Goal: Task Accomplishment & Management: Use online tool/utility

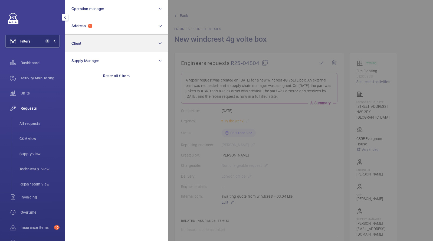
scroll to position [15, 0]
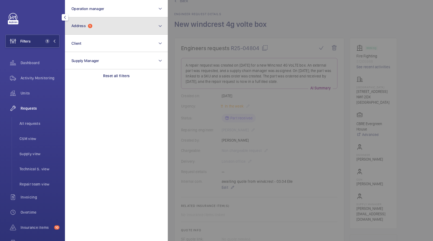
click at [93, 30] on button "Address 1" at bounding box center [116, 25] width 103 height 17
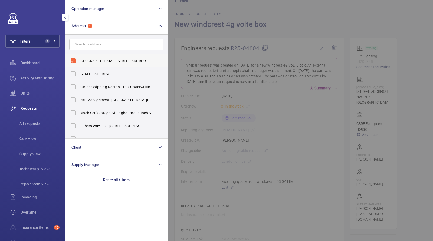
click at [89, 55] on label "[GEOGRAPHIC_DATA] - [STREET_ADDRESS]" at bounding box center [112, 60] width 94 height 13
click at [78, 55] on input "[GEOGRAPHIC_DATA] - [STREET_ADDRESS]" at bounding box center [73, 60] width 11 height 11
checkbox input "false"
click at [90, 44] on input "text" at bounding box center [116, 44] width 94 height 11
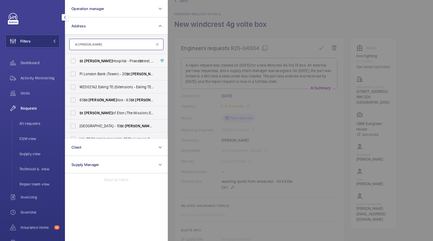
type input "st [PERSON_NAME]"
click at [104, 62] on span "[GEOGRAPHIC_DATA][PERSON_NAME][STREET_ADDRESS]" at bounding box center [117, 60] width 74 height 5
click at [78, 62] on input "[GEOGRAPHIC_DATA][PERSON_NAME][STREET_ADDRESS]" at bounding box center [73, 60] width 11 height 11
checkbox input "true"
click at [36, 124] on span "All requests" at bounding box center [39, 123] width 40 height 5
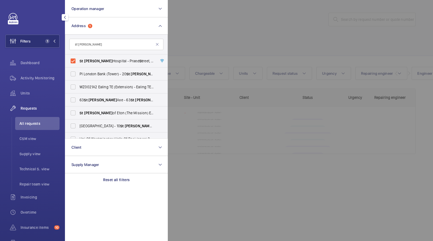
click at [235, 39] on div at bounding box center [384, 120] width 433 height 241
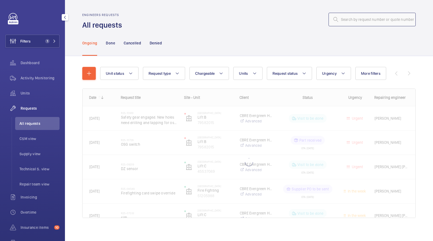
click at [364, 17] on input "text" at bounding box center [372, 20] width 87 height 14
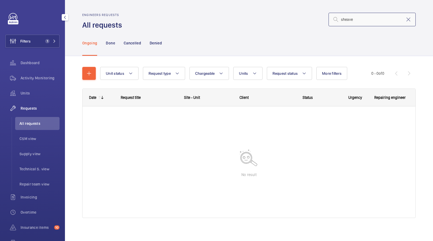
type input "sheave"
click at [38, 39] on button "Filters 1" at bounding box center [32, 41] width 54 height 13
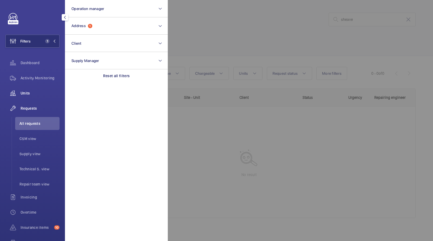
click at [35, 93] on span "Units" at bounding box center [40, 92] width 39 height 5
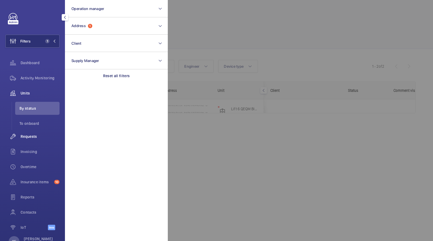
click at [24, 134] on span "Requests" at bounding box center [40, 136] width 39 height 5
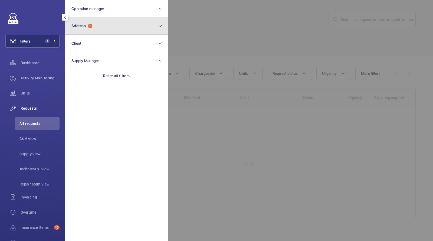
click at [124, 24] on button "Address 1" at bounding box center [116, 25] width 103 height 17
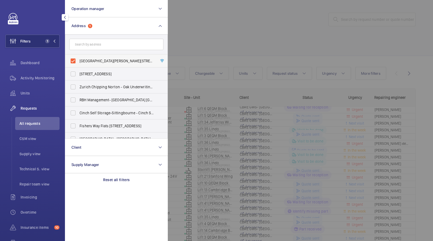
click at [107, 60] on span "[GEOGRAPHIC_DATA][PERSON_NAME][STREET_ADDRESS]" at bounding box center [117, 60] width 74 height 5
click at [78, 60] on input "[GEOGRAPHIC_DATA][PERSON_NAME][STREET_ADDRESS]" at bounding box center [73, 60] width 11 height 11
checkbox input "false"
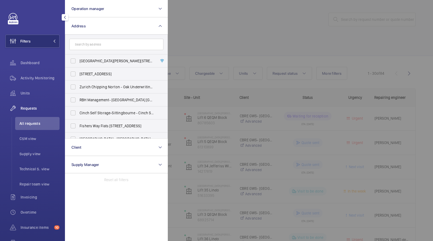
click at [306, 22] on div at bounding box center [384, 120] width 433 height 241
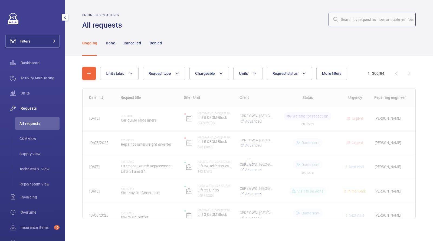
click at [356, 21] on input "text" at bounding box center [372, 20] width 87 height 14
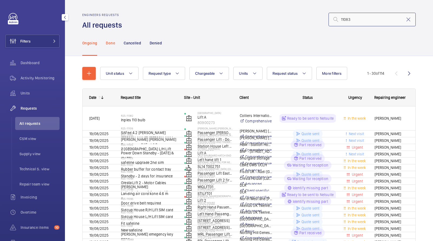
type input "11083"
click at [111, 42] on p "Done" at bounding box center [110, 42] width 9 height 5
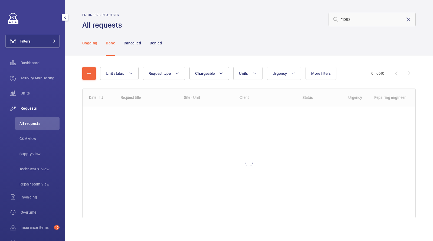
click at [91, 43] on p "Ongoing" at bounding box center [89, 42] width 15 height 5
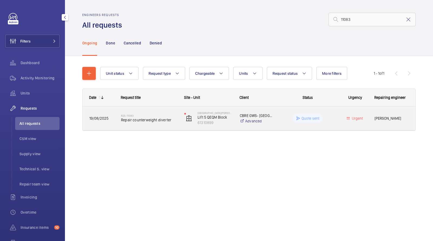
click at [157, 120] on span "Repair counterweight diverter" at bounding box center [149, 119] width 56 height 5
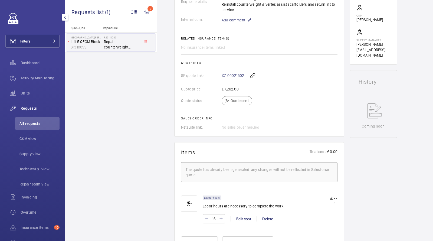
scroll to position [201, 0]
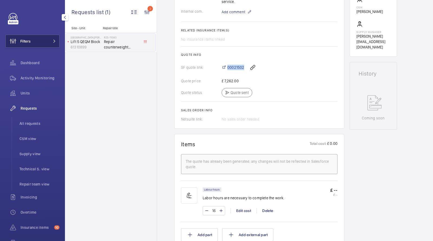
click at [47, 43] on button "Filters" at bounding box center [32, 41] width 54 height 13
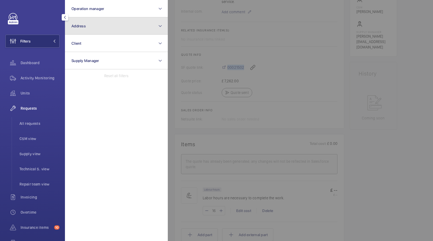
click at [97, 23] on button "Address" at bounding box center [116, 25] width 103 height 17
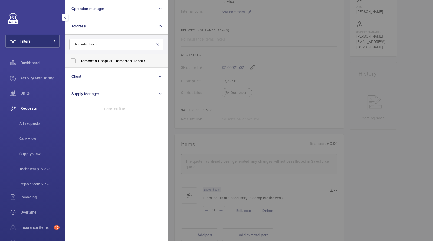
type input "homerton hospi"
click at [93, 59] on span "Homerton" at bounding box center [88, 61] width 17 height 4
click at [78, 59] on input "Homerton Hospi tal - [STREET_ADDRESS]" at bounding box center [73, 60] width 11 height 11
checkbox input "true"
click at [35, 122] on span "All requests" at bounding box center [39, 123] width 40 height 5
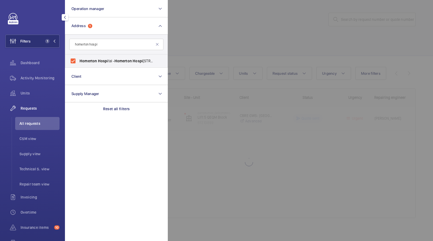
click at [225, 46] on div at bounding box center [384, 120] width 433 height 241
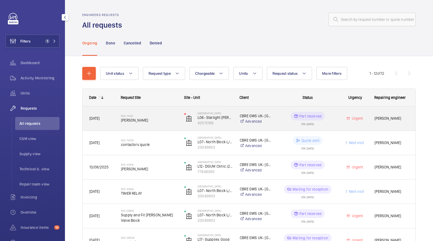
click at [142, 119] on span "[PERSON_NAME]" at bounding box center [149, 119] width 56 height 5
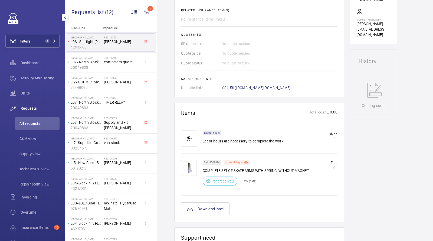
scroll to position [221, 0]
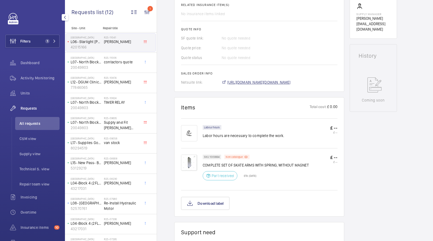
click at [271, 81] on span "[URL][DOMAIN_NAME][DOMAIN_NAME]" at bounding box center [258, 82] width 63 height 5
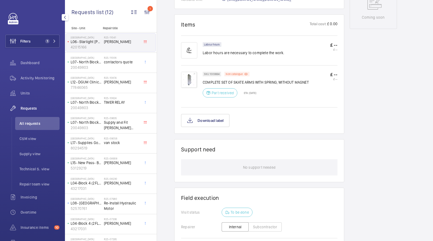
scroll to position [296, 0]
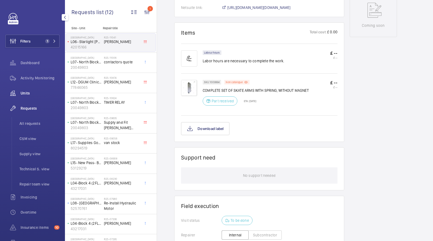
click at [22, 97] on div "Units" at bounding box center [32, 93] width 54 height 13
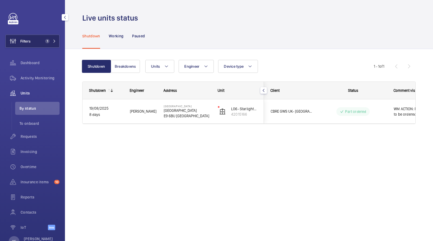
click at [44, 44] on button "Filters 1" at bounding box center [32, 41] width 54 height 13
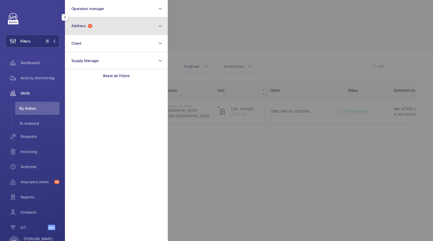
click at [99, 21] on button "Address 1" at bounding box center [116, 25] width 103 height 17
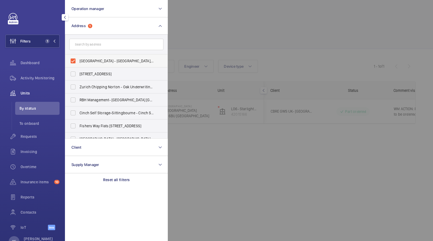
click at [90, 60] on span "[GEOGRAPHIC_DATA] - [GEOGRAPHIC_DATA], [GEOGRAPHIC_DATA]" at bounding box center [117, 60] width 74 height 5
click at [78, 60] on input "[GEOGRAPHIC_DATA] - [GEOGRAPHIC_DATA], [GEOGRAPHIC_DATA]" at bounding box center [73, 60] width 11 height 11
checkbox input "false"
click at [94, 42] on input "text" at bounding box center [116, 44] width 94 height 11
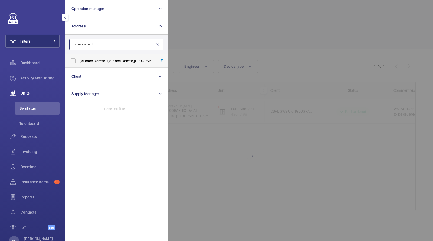
type input "science cent"
drag, startPoint x: 107, startPoint y: 55, endPoint x: 195, endPoint y: 36, distance: 90.3
click at [107, 55] on label "Science Cent re - Science Cent re,, [GEOGRAPHIC_DATA]" at bounding box center [112, 60] width 94 height 13
click at [78, 55] on input "Science Cent re - Science Cent re,, [GEOGRAPHIC_DATA]" at bounding box center [73, 60] width 11 height 11
checkbox input "true"
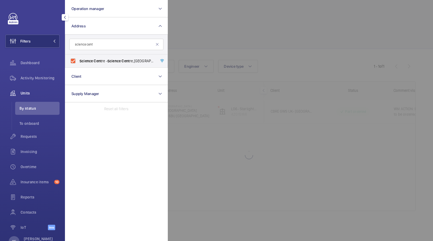
click at [194, 36] on div at bounding box center [384, 120] width 433 height 241
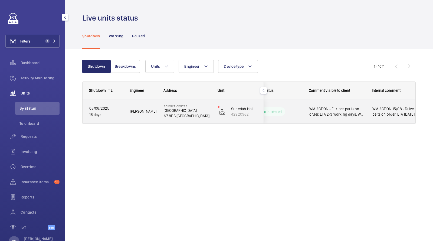
scroll to position [0, 97]
click at [358, 115] on div "WM ACTION 15/08 - Drive belts on order, ETA [DATE]. WM ACTION: Repairs on site …" at bounding box center [384, 111] width 63 height 23
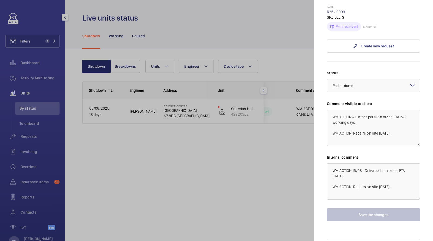
scroll to position [98, 0]
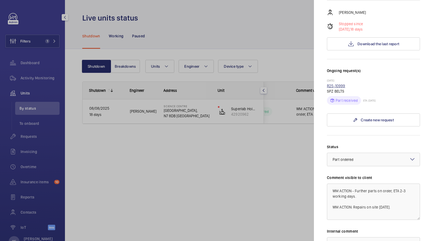
click at [340, 84] on link "R25-10999" at bounding box center [336, 86] width 18 height 4
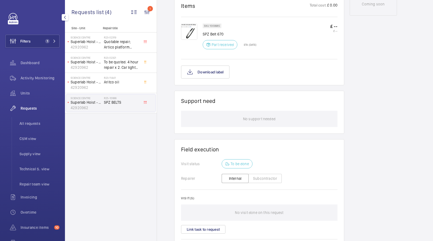
scroll to position [308, 0]
click at [189, 28] on img at bounding box center [189, 30] width 16 height 16
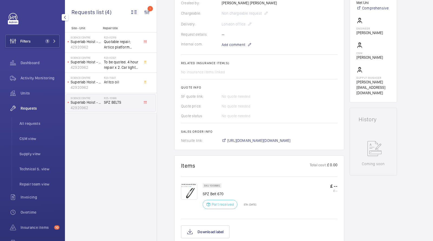
scroll to position [150, 0]
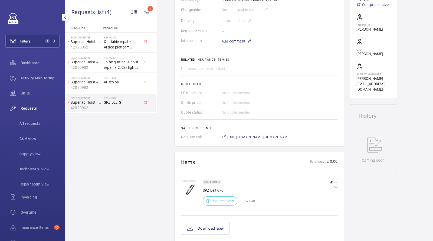
click at [255, 133] on wm-front-card-body "A repair request was created on [DATE] for SPZ belts. The parts were ordered on…" at bounding box center [259, 31] width 156 height 217
click at [253, 135] on span "[URL][DOMAIN_NAME][DOMAIN_NAME]" at bounding box center [258, 136] width 63 height 5
click at [34, 45] on button "Filters 1" at bounding box center [32, 41] width 54 height 13
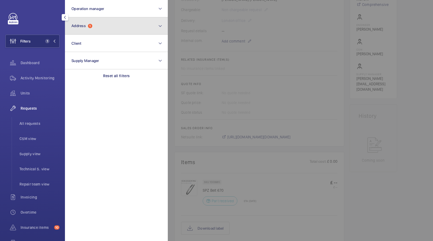
click at [92, 27] on span "1" at bounding box center [90, 26] width 4 height 4
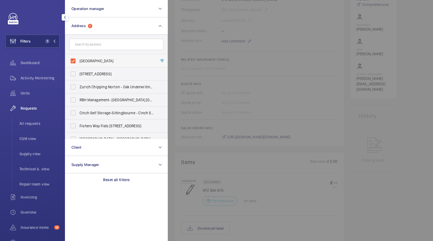
click at [99, 64] on label "[GEOGRAPHIC_DATA]" at bounding box center [112, 60] width 94 height 13
click at [78, 64] on input "[GEOGRAPHIC_DATA]" at bounding box center [73, 60] width 11 height 11
checkbox input "false"
click at [96, 47] on input "text" at bounding box center [116, 44] width 94 height 11
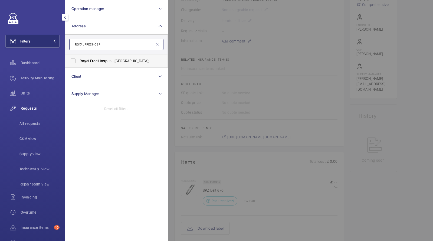
type input "ROYAL FREE HOSP"
click at [104, 60] on span "Hosp" at bounding box center [102, 61] width 9 height 4
click at [78, 60] on input "Royal Free Hosp ital ([GEOGRAPHIC_DATA]) - [STREET_ADDRESS]" at bounding box center [73, 60] width 11 height 11
checkbox input "true"
drag, startPoint x: 42, startPoint y: 79, endPoint x: 49, endPoint y: 74, distance: 8.6
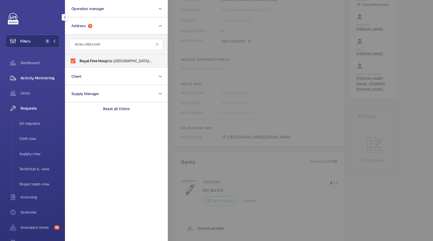
click at [42, 79] on span "Activity Monitoring" at bounding box center [40, 77] width 39 height 5
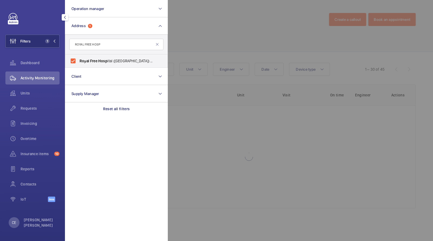
click at [286, 42] on div at bounding box center [384, 120] width 433 height 241
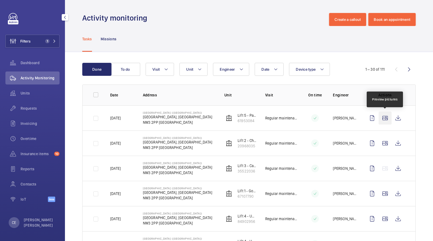
click at [385, 118] on wm-front-icon-button at bounding box center [385, 118] width 13 height 13
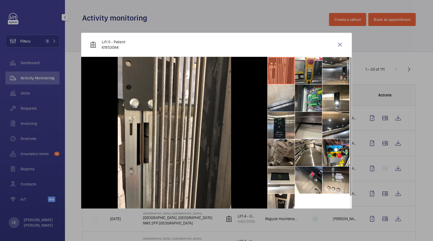
scroll to position [12, 0]
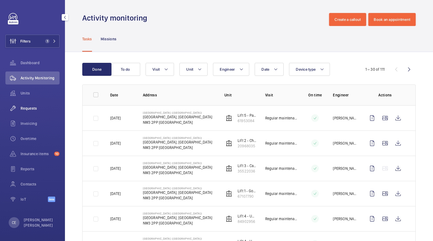
click at [29, 109] on span "Requests" at bounding box center [40, 108] width 39 height 5
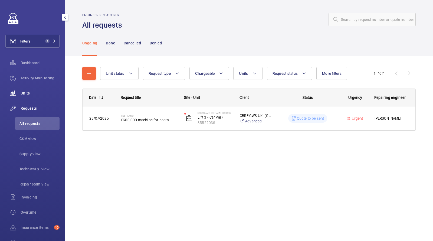
click at [31, 91] on span "Units" at bounding box center [40, 92] width 39 height 5
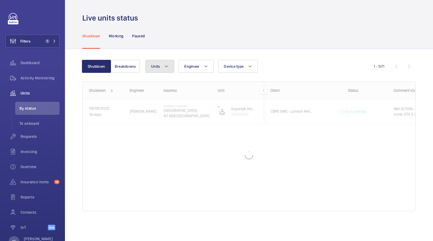
click at [167, 69] on mat-icon at bounding box center [166, 66] width 4 height 6
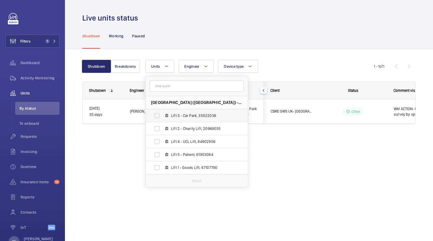
click at [200, 119] on label "Lift 3 - Car Park, 35522036" at bounding box center [193, 115] width 94 height 13
click at [162, 119] on input "Lift 3 - Car Park, 35522036" at bounding box center [157, 115] width 11 height 11
checkbox input "true"
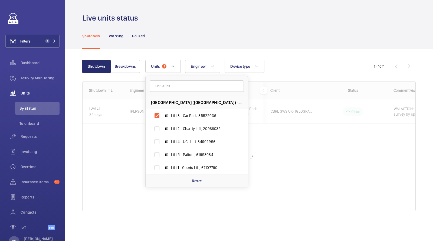
click at [249, 43] on div "Shutdown Working Paused" at bounding box center [248, 36] width 333 height 26
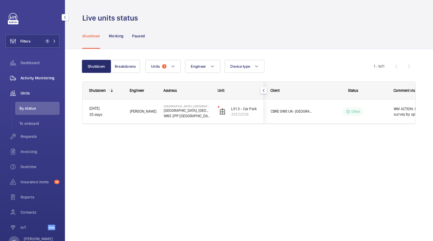
click at [45, 76] on span "Activity Monitoring" at bounding box center [40, 77] width 39 height 5
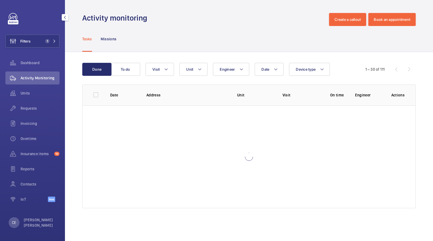
click at [250, 22] on div "Activity monitoring Create a callout Book an appointment" at bounding box center [248, 19] width 333 height 13
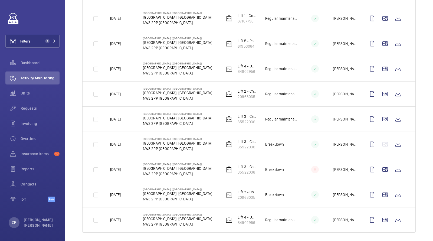
scroll to position [629, 0]
click at [388, 191] on wm-front-icon-button at bounding box center [385, 194] width 13 height 13
click at [385, 167] on wm-front-icon-button at bounding box center [385, 169] width 13 height 13
click at [387, 116] on wm-front-icon-button at bounding box center [385, 118] width 13 height 13
click at [385, 90] on wm-front-icon-button at bounding box center [385, 93] width 13 height 13
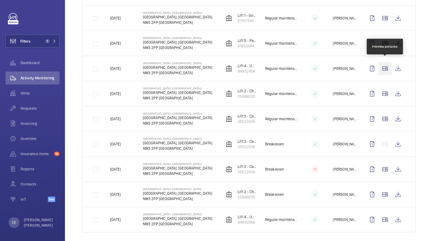
click at [386, 68] on wm-front-icon-button at bounding box center [385, 68] width 13 height 13
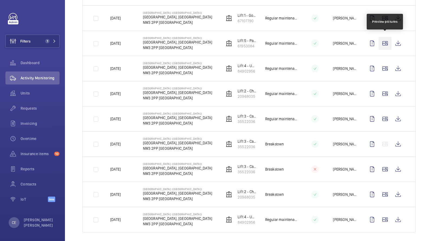
click at [387, 40] on wm-front-icon-button at bounding box center [385, 43] width 13 height 13
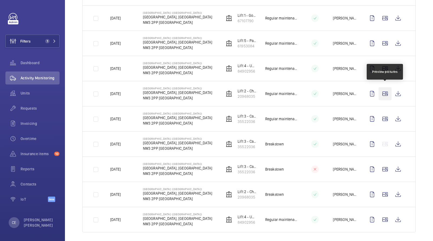
scroll to position [608, 0]
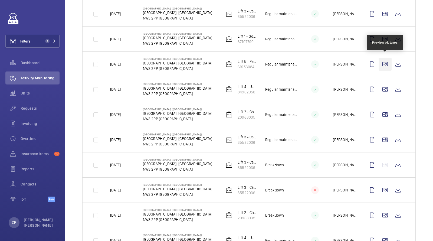
click at [389, 58] on wm-front-icon-button at bounding box center [385, 64] width 13 height 13
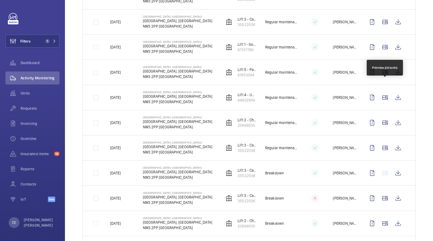
scroll to position [591, 0]
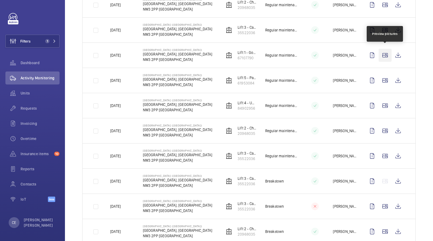
click at [388, 51] on wm-front-icon-button at bounding box center [385, 55] width 13 height 13
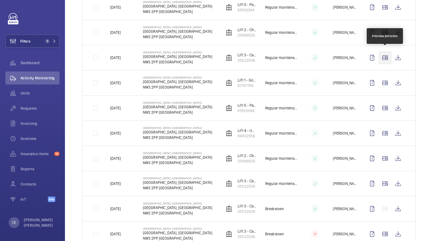
click at [386, 55] on wm-front-icon-button at bounding box center [385, 57] width 13 height 13
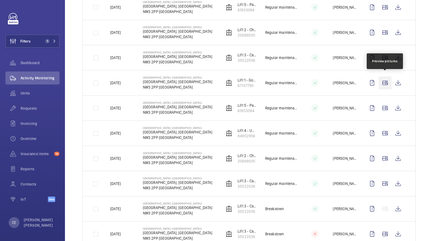
scroll to position [543, 0]
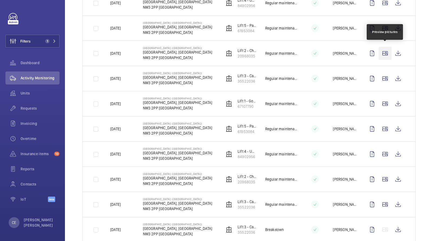
click at [387, 50] on wm-front-icon-button at bounding box center [385, 53] width 13 height 13
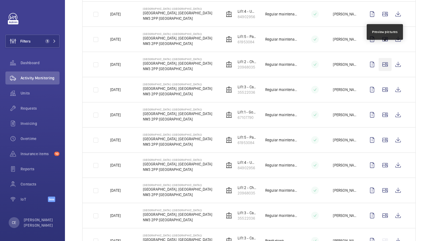
scroll to position [520, 0]
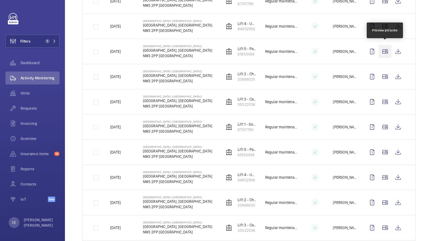
click at [387, 47] on wm-front-icon-button at bounding box center [385, 51] width 13 height 13
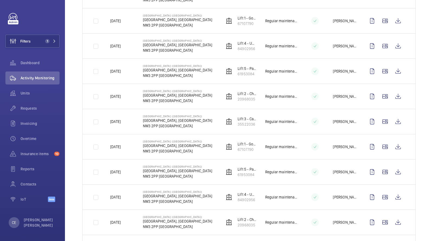
scroll to position [498, 0]
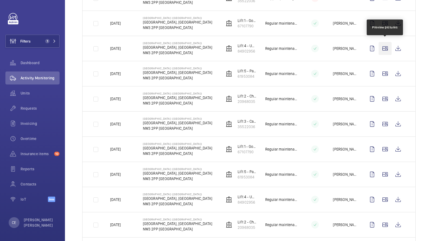
click at [386, 44] on wm-front-icon-button at bounding box center [385, 48] width 13 height 13
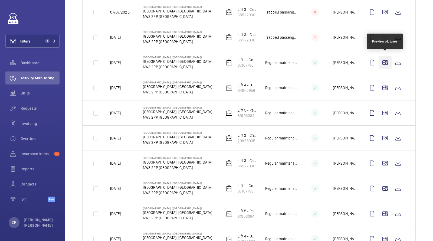
click at [385, 57] on wm-front-icon-button at bounding box center [385, 62] width 13 height 13
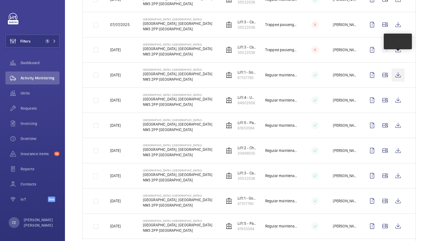
scroll to position [443, 0]
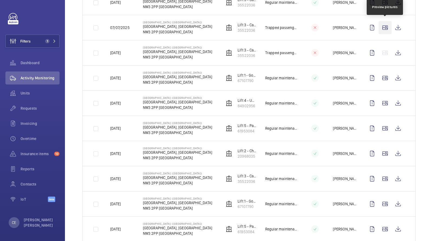
click at [387, 27] on wm-front-icon-button at bounding box center [385, 27] width 13 height 13
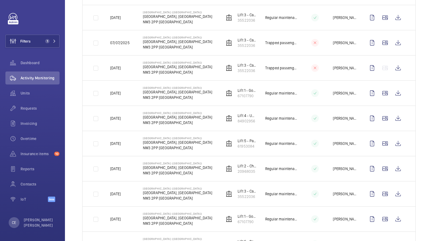
scroll to position [414, 0]
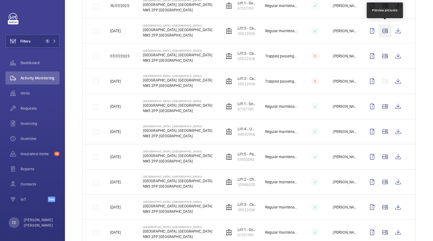
click at [386, 30] on wm-front-icon-button at bounding box center [385, 30] width 13 height 13
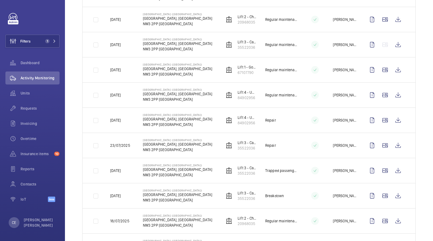
scroll to position [125, 0]
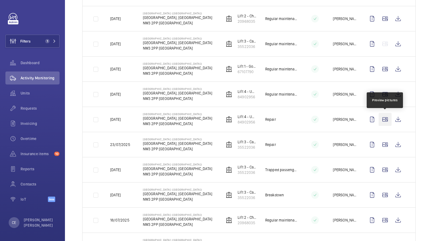
click at [387, 117] on wm-front-icon-button at bounding box center [385, 119] width 13 height 13
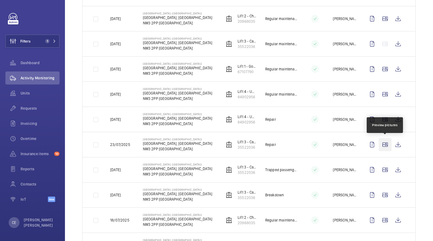
click at [384, 140] on wm-front-icon-button at bounding box center [385, 144] width 13 height 13
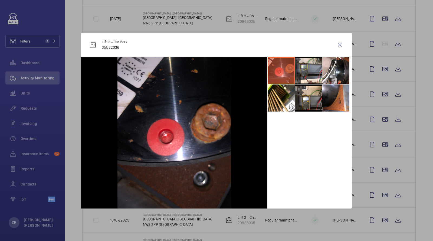
click at [281, 74] on li at bounding box center [281, 70] width 27 height 27
click at [309, 76] on li at bounding box center [308, 70] width 27 height 27
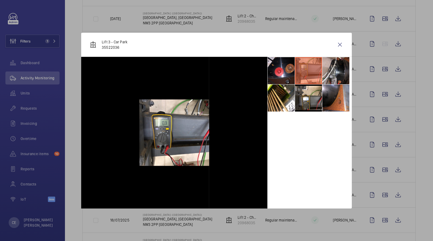
click at [339, 69] on li at bounding box center [335, 70] width 27 height 27
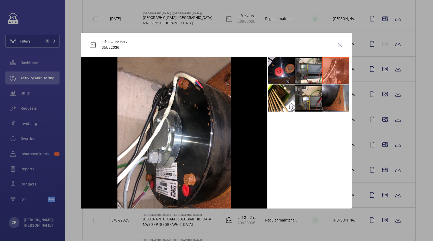
click at [336, 94] on li at bounding box center [335, 97] width 27 height 27
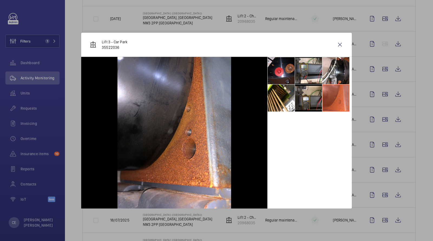
click at [311, 98] on li at bounding box center [308, 97] width 27 height 27
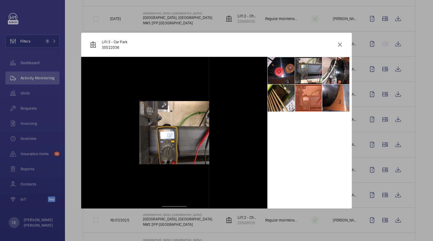
click at [289, 99] on li at bounding box center [281, 97] width 27 height 27
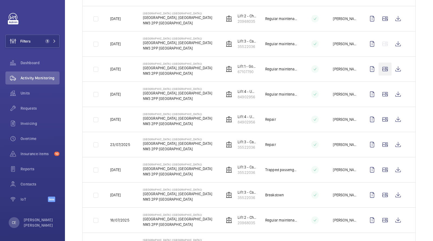
click at [388, 67] on wm-front-icon-button at bounding box center [385, 69] width 13 height 13
click at [385, 25] on wm-front-icon-button at bounding box center [385, 18] width 13 height 13
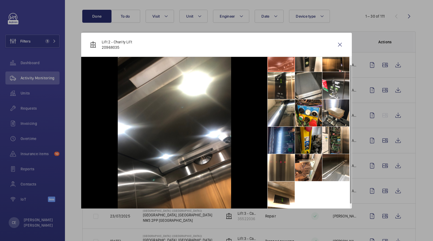
scroll to position [0, 0]
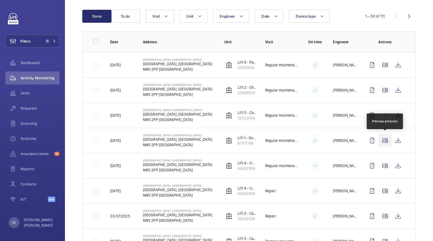
click at [383, 139] on wm-front-icon-button at bounding box center [385, 140] width 13 height 13
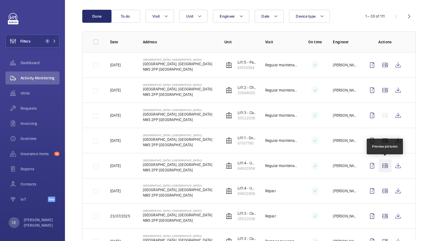
click at [385, 166] on wm-front-icon-button at bounding box center [385, 165] width 13 height 13
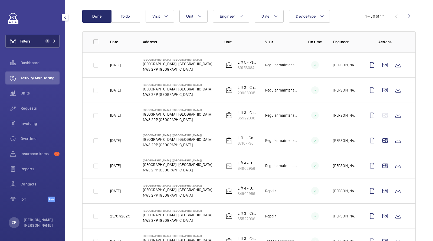
click at [47, 36] on button "Filters 1" at bounding box center [32, 41] width 54 height 13
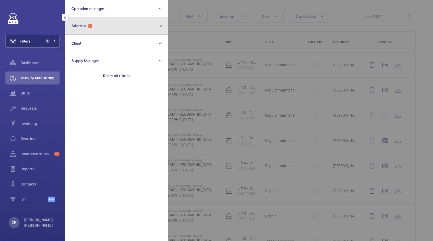
click at [107, 23] on button "Address 1" at bounding box center [116, 25] width 103 height 17
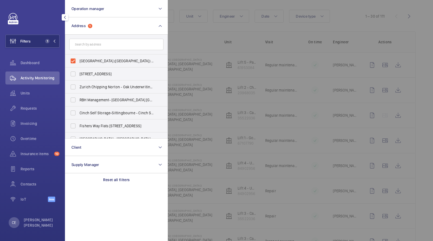
click at [99, 53] on form at bounding box center [116, 45] width 102 height 20
click at [94, 55] on label "[GEOGRAPHIC_DATA] ([GEOGRAPHIC_DATA]) - [STREET_ADDRESS]" at bounding box center [112, 60] width 94 height 13
click at [78, 55] on input "[GEOGRAPHIC_DATA] ([GEOGRAPHIC_DATA]) - [STREET_ADDRESS]" at bounding box center [73, 60] width 11 height 11
checkbox input "false"
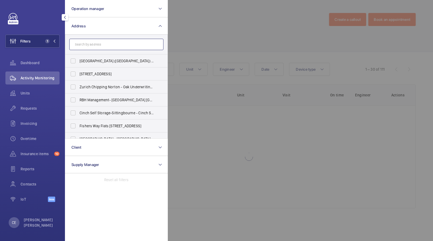
click at [100, 41] on input "text" at bounding box center [116, 44] width 94 height 11
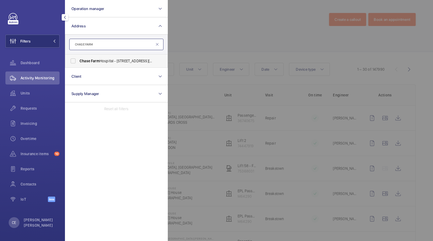
type input "CHASE FARM"
click at [110, 56] on label "[GEOGRAPHIC_DATA] - [STREET_ADDRESS][PERSON_NAME]" at bounding box center [112, 60] width 94 height 13
click at [78, 56] on input "[GEOGRAPHIC_DATA] - [STREET_ADDRESS][PERSON_NAME]" at bounding box center [73, 60] width 11 height 11
checkbox input "true"
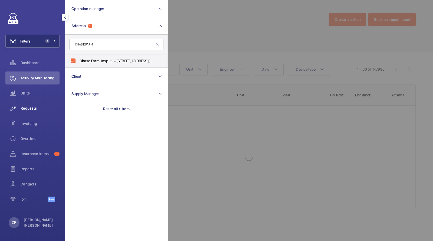
click at [29, 110] on span "Requests" at bounding box center [40, 108] width 39 height 5
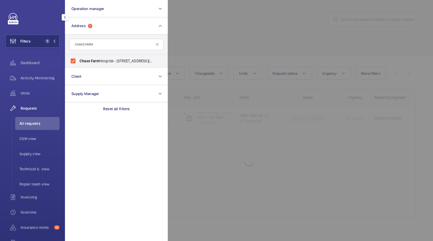
click at [231, 44] on div at bounding box center [384, 120] width 433 height 241
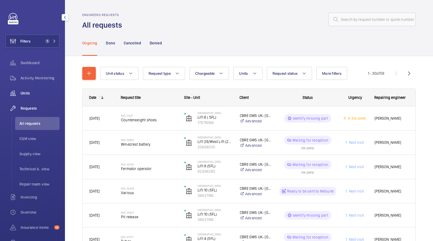
click at [32, 93] on span "Units" at bounding box center [40, 92] width 39 height 5
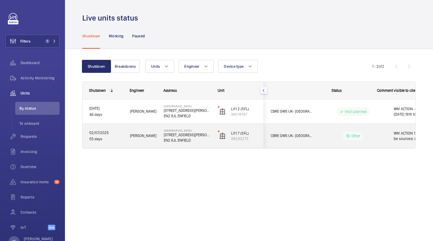
scroll to position [0, 97]
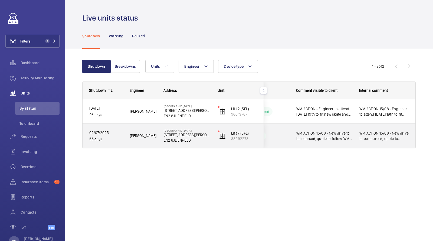
click at [341, 133] on span "WM ACTION 15/08 - New drive to be sourced, quote to follow. WM ACTION:NDC advis…" at bounding box center [324, 135] width 56 height 11
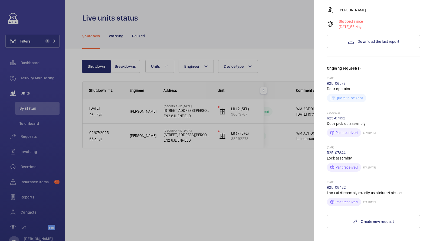
scroll to position [47, 0]
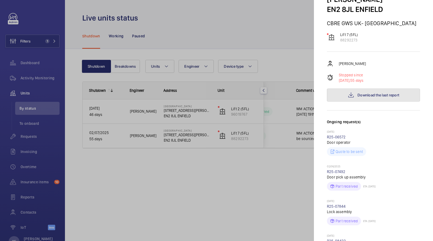
click at [374, 90] on button "Download the last report" at bounding box center [373, 95] width 93 height 13
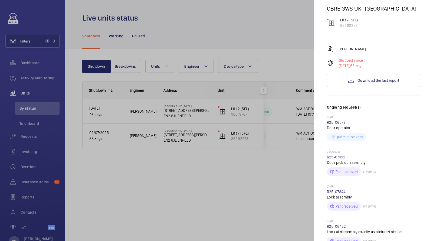
scroll to position [43, 0]
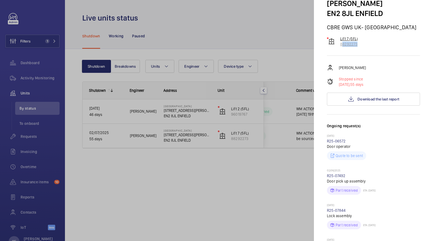
drag, startPoint x: 363, startPoint y: 38, endPoint x: 338, endPoint y: 35, distance: 25.0
click at [338, 35] on div "Stopped unit [GEOGRAPHIC_DATA] [STREET_ADDRESS][PERSON_NAME]- [GEOGRAPHIC_DATA]…" at bounding box center [373, 227] width 93 height 515
copy p "88292273"
click at [26, 77] on div at bounding box center [216, 120] width 433 height 241
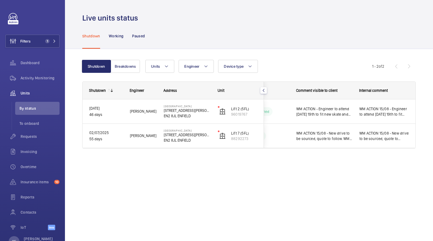
scroll to position [0, 0]
click at [33, 81] on div at bounding box center [216, 120] width 433 height 241
click at [29, 79] on span "Activity Monitoring" at bounding box center [40, 77] width 39 height 5
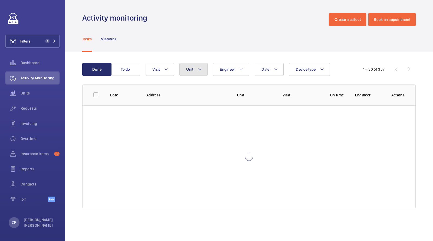
click at [205, 69] on button "Unit" at bounding box center [193, 69] width 28 height 13
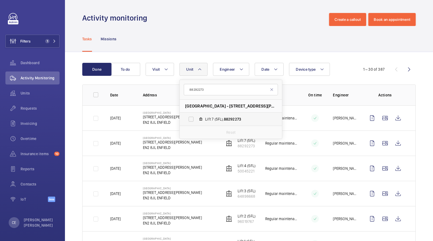
type input "88292273"
click at [230, 117] on span "88292273" at bounding box center [232, 119] width 17 height 4
click at [197, 117] on input "Lift 7 (5FL), 88292273" at bounding box center [191, 119] width 11 height 11
checkbox input "true"
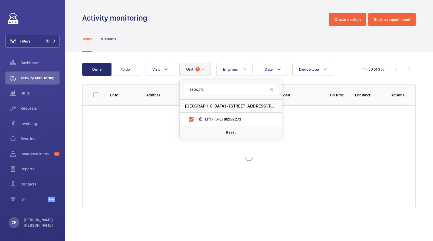
click at [259, 20] on div "Activity monitoring Create a callout Book an appointment" at bounding box center [248, 19] width 333 height 13
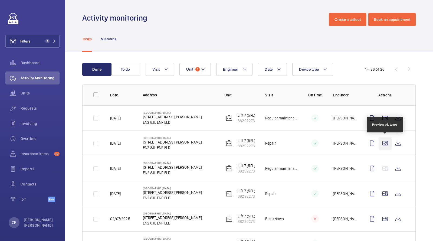
click at [391, 140] on wm-front-icon-button at bounding box center [385, 143] width 13 height 13
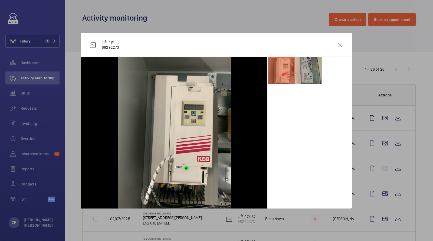
click at [312, 71] on li at bounding box center [308, 70] width 27 height 27
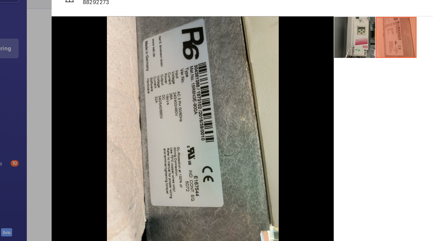
click at [280, 67] on li at bounding box center [281, 70] width 27 height 27
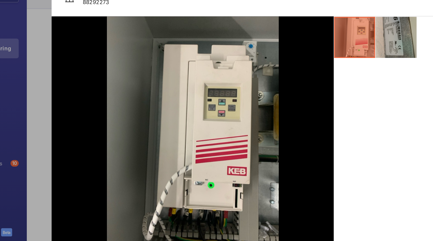
click at [310, 76] on li at bounding box center [308, 70] width 27 height 27
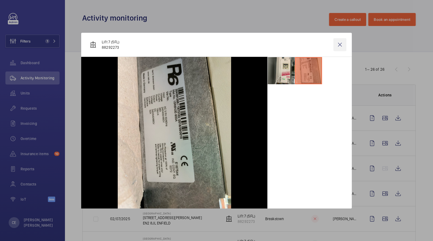
click at [339, 41] on wm-front-icon-button at bounding box center [339, 44] width 13 height 13
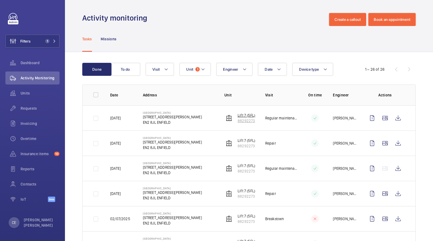
click at [229, 118] on img at bounding box center [229, 118] width 6 height 6
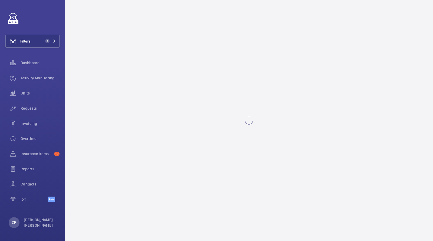
click at [229, 118] on wm-front-async-data-loader at bounding box center [248, 120] width 333 height 215
click at [273, 30] on wm-front-async-data-loader at bounding box center [248, 120] width 333 height 215
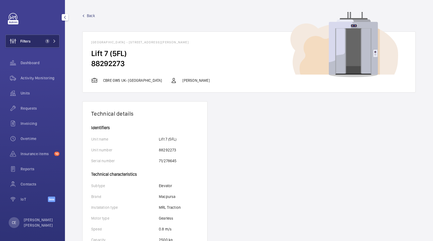
click at [44, 42] on span "1" at bounding box center [46, 41] width 6 height 4
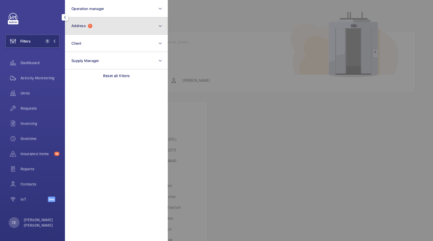
click at [107, 25] on button "Address 1" at bounding box center [116, 25] width 103 height 17
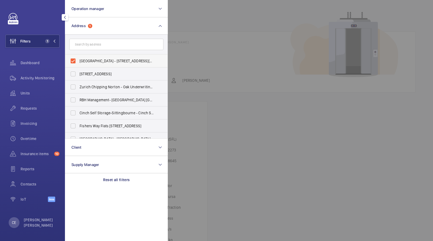
click at [89, 57] on label "[GEOGRAPHIC_DATA] - [STREET_ADDRESS][PERSON_NAME]" at bounding box center [112, 60] width 94 height 13
click at [78, 57] on input "[GEOGRAPHIC_DATA] - [STREET_ADDRESS][PERSON_NAME]" at bounding box center [73, 60] width 11 height 11
checkbox input "false"
click at [98, 36] on form at bounding box center [116, 45] width 102 height 20
click at [96, 41] on input "text" at bounding box center [116, 44] width 94 height 11
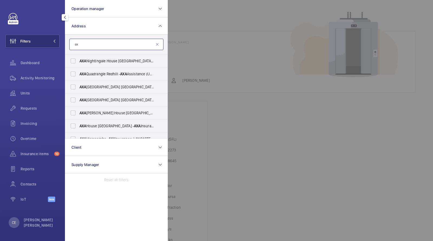
type input "a"
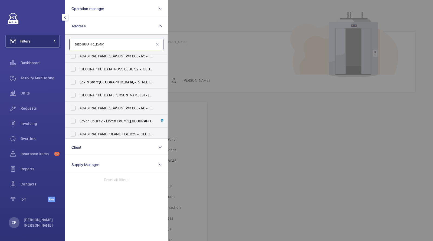
scroll to position [281, 0]
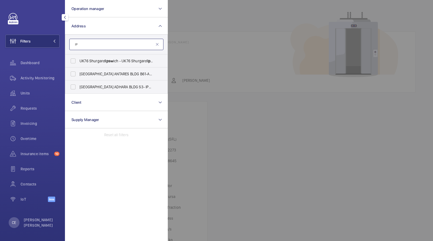
type input "I"
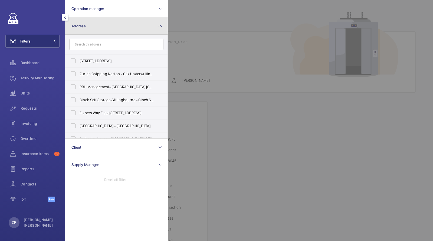
click at [83, 26] on span "Address" at bounding box center [78, 26] width 14 height 4
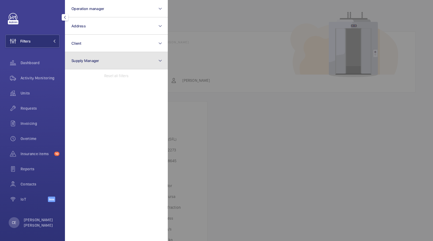
click at [86, 60] on span "Supply Manager" at bounding box center [85, 60] width 28 height 4
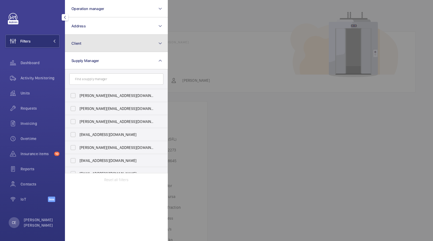
click at [87, 41] on button "Client" at bounding box center [116, 43] width 103 height 17
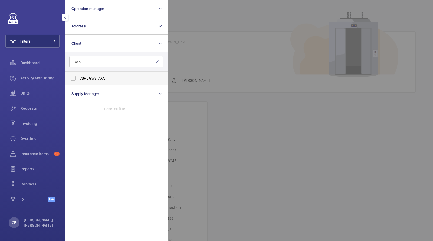
type input "AXA"
click at [102, 77] on span "AXA" at bounding box center [101, 78] width 7 height 4
click at [78, 77] on input "CBRE GWS- AXA" at bounding box center [73, 78] width 11 height 11
checkbox input "true"
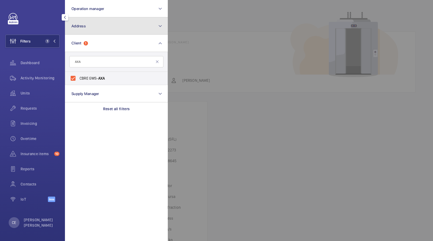
click at [92, 28] on button "Address" at bounding box center [116, 25] width 103 height 17
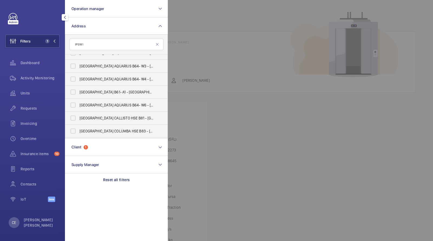
scroll to position [64, 0]
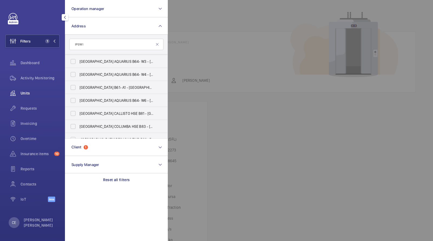
type input "IPSWI"
click at [22, 92] on span "Units" at bounding box center [40, 92] width 39 height 5
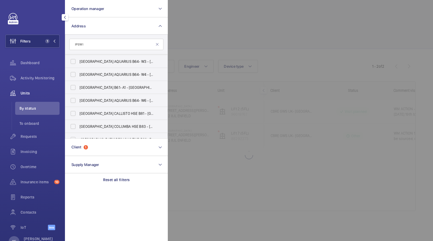
click at [208, 32] on div at bounding box center [384, 120] width 433 height 241
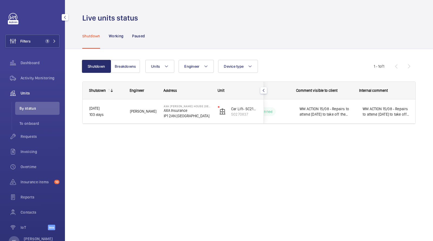
scroll to position [0, 97]
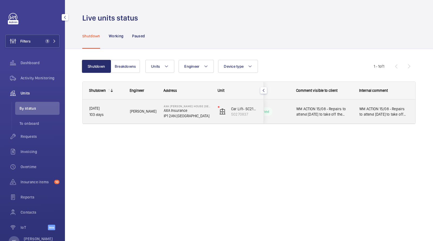
click at [340, 112] on span "WM ACTION 15/08 - Repairs to attend [DATE] to take off the ropes, specialist th…" at bounding box center [324, 111] width 56 height 11
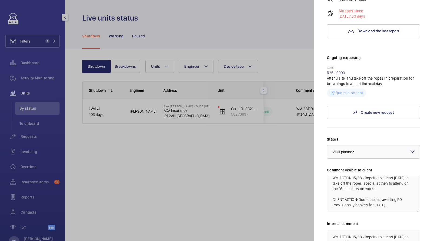
scroll to position [37, 0]
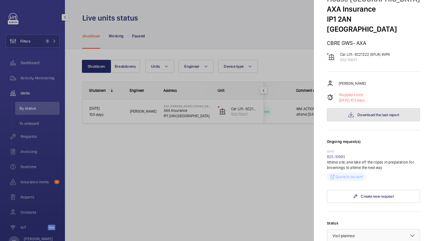
click at [369, 108] on button "Download the last report" at bounding box center [373, 114] width 93 height 13
click at [159, 27] on div at bounding box center [216, 120] width 433 height 241
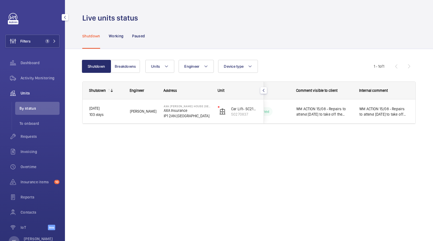
scroll to position [0, 0]
click at [49, 38] on button "Filters 1" at bounding box center [32, 41] width 54 height 13
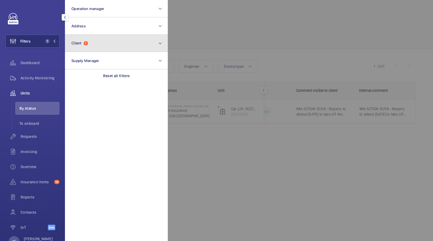
click at [89, 43] on button "Client 1" at bounding box center [116, 43] width 103 height 17
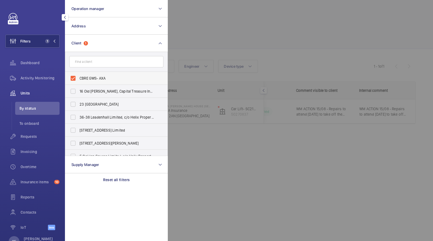
click at [87, 78] on span "CBRE GWS- AXA" at bounding box center [117, 78] width 74 height 5
click at [78, 78] on input "CBRE GWS- AXA" at bounding box center [73, 78] width 11 height 11
checkbox input "false"
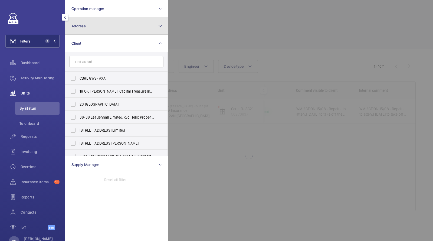
click at [91, 25] on button "Address" at bounding box center [116, 25] width 103 height 17
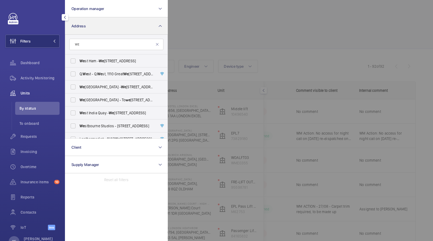
type input "W"
type input "1"
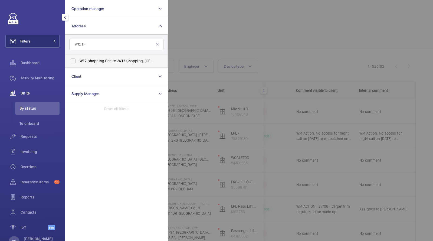
type input "W12 SH"
click at [99, 59] on span "W12 Sh opping Centre - [GEOGRAPHIC_DATA]" at bounding box center [117, 60] width 74 height 5
click at [78, 59] on input "W12 Sh opping Centre - [GEOGRAPHIC_DATA]" at bounding box center [73, 60] width 11 height 11
checkbox input "true"
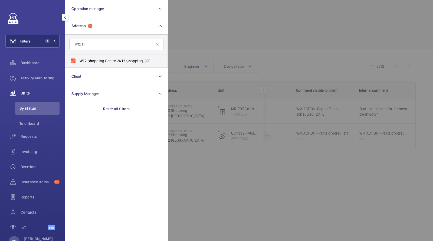
click at [202, 31] on div at bounding box center [384, 120] width 433 height 241
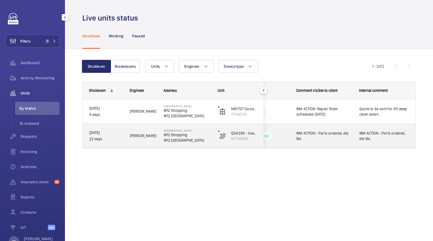
click at [346, 134] on span "WM ACTION - Parts ordered, eta tbc" at bounding box center [324, 135] width 56 height 11
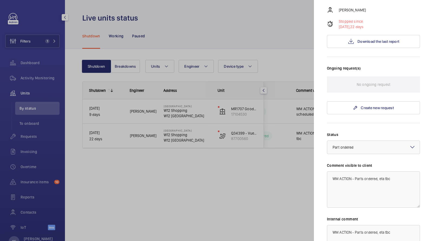
scroll to position [48, 0]
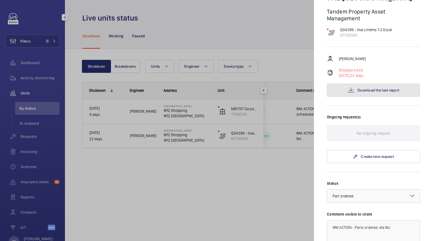
click at [377, 85] on button "Download the last report" at bounding box center [373, 90] width 93 height 13
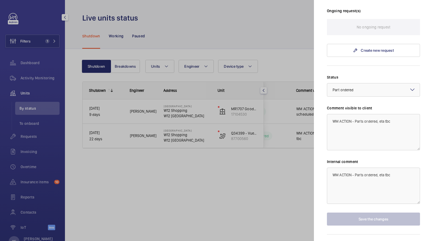
scroll to position [162, 0]
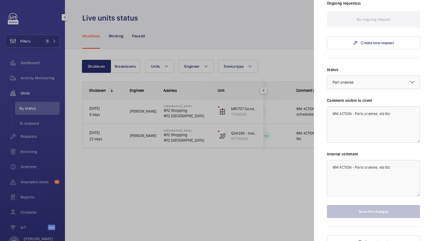
click at [231, 160] on div at bounding box center [216, 120] width 433 height 241
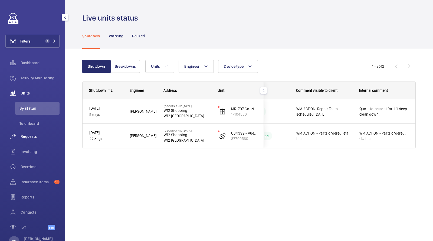
click at [32, 135] on span "Requests" at bounding box center [40, 136] width 39 height 5
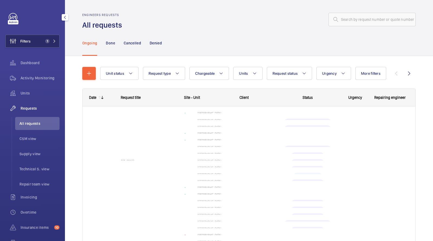
click at [45, 47] on button "Filters 1" at bounding box center [32, 41] width 54 height 13
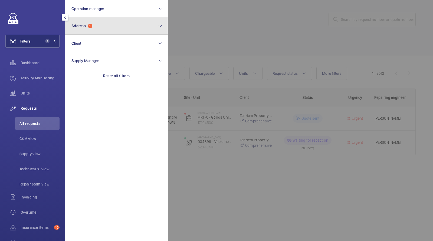
click at [101, 24] on button "Address 1" at bounding box center [116, 25] width 103 height 17
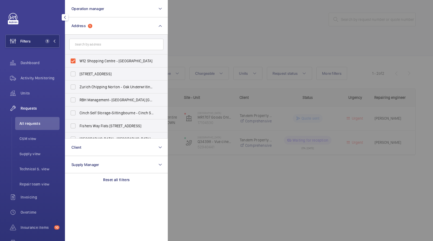
click at [243, 38] on div at bounding box center [384, 120] width 433 height 241
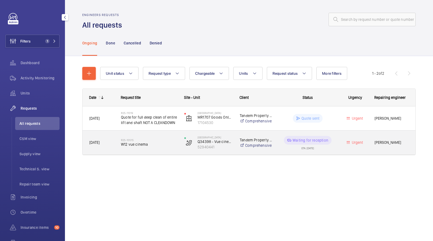
click at [143, 142] on span "W12 vue cinema" at bounding box center [149, 144] width 56 height 5
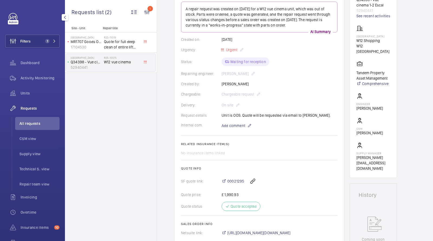
scroll to position [70, 0]
drag, startPoint x: 387, startPoint y: 105, endPoint x: 355, endPoint y: 104, distance: 32.8
click at [354, 104] on wm-front-card "Working Q34398 - Vue cinema 1-2 Escal 52940441 See recent activities [GEOGRAPHI…" at bounding box center [373, 80] width 47 height 196
drag, startPoint x: 374, startPoint y: 128, endPoint x: 354, endPoint y: 127, distance: 20.6
click at [354, 128] on wm-front-card "Working Q34398 - Vue cinema 1-2 Escal 52940441 See recent activities [GEOGRAPHI…" at bounding box center [373, 80] width 47 height 196
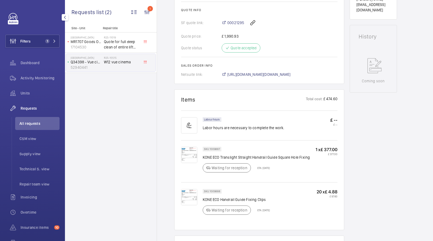
scroll to position [231, 0]
click at [188, 155] on img at bounding box center [189, 154] width 16 height 16
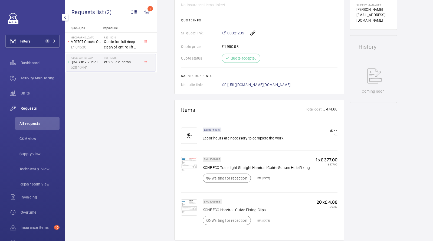
scroll to position [218, 0]
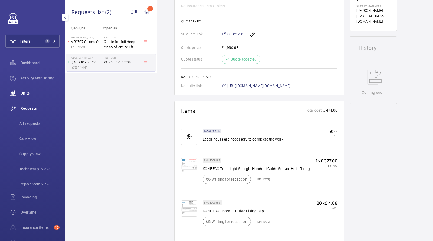
click at [32, 92] on span "Units" at bounding box center [40, 92] width 39 height 5
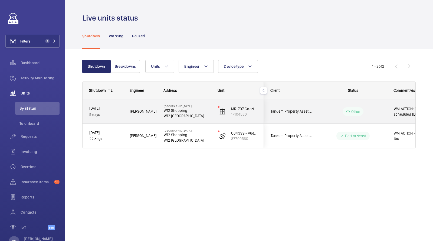
scroll to position [0, 97]
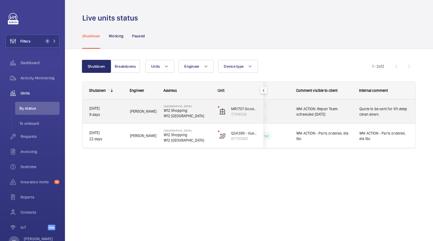
click at [318, 113] on span "WM ACTION: Repair Team scheduled [DATE]" at bounding box center [324, 111] width 56 height 11
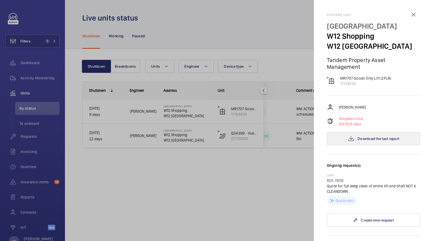
scroll to position [177, 0]
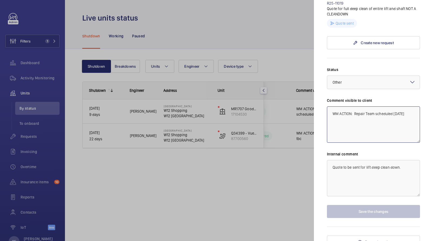
click at [394, 122] on textarea "WM ACTION: Repair Team scheduled [DATE]" at bounding box center [373, 124] width 93 height 36
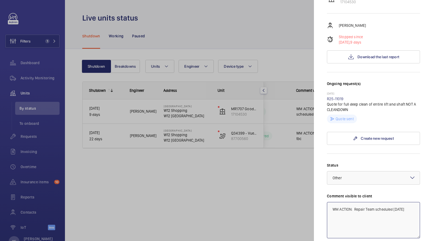
scroll to position [0, 0]
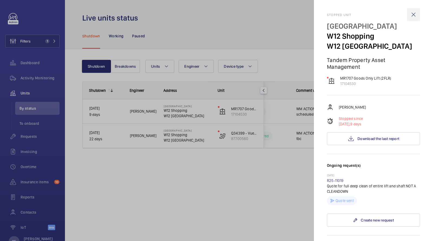
click at [414, 17] on wm-front-icon-button at bounding box center [413, 14] width 13 height 13
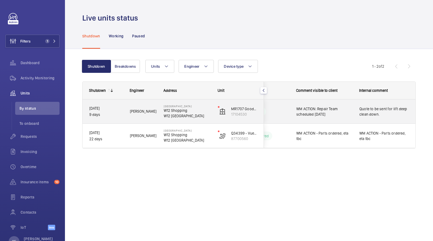
click at [354, 112] on div "Quote to be sent for lift deep clean down." at bounding box center [384, 111] width 63 height 23
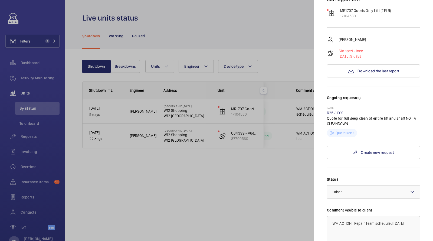
scroll to position [177, 0]
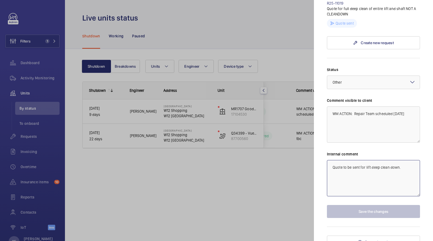
drag, startPoint x: 374, startPoint y: 173, endPoint x: 256, endPoint y: 138, distance: 123.7
click at [256, 138] on mat-sidenav-container "Filters 1 Dashboard Activity Monitoring Units By status To onboard Requests Inv…" at bounding box center [216, 120] width 433 height 241
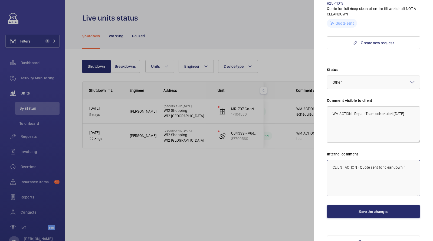
paste textarea "00021523"
drag, startPoint x: 358, startPoint y: 178, endPoint x: 273, endPoint y: 92, distance: 120.4
click at [279, 98] on mat-sidenav-container "Filters 1 Dashboard Activity Monitoring Units By status To onboard Requests Inv…" at bounding box center [216, 120] width 433 height 241
type textarea "CLIENT ACTION - Quote sent for cleandown (00021523)"
drag, startPoint x: 356, startPoint y: 127, endPoint x: 263, endPoint y: 33, distance: 132.3
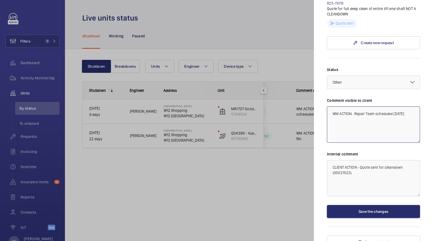
click at [266, 37] on mat-sidenav-container "Filters 1 Dashboard Activity Monitoring Units By status To onboard Requests Inv…" at bounding box center [216, 120] width 433 height 241
paste textarea "CLIENT ACTION - Quote sent for cleandown (00021523)"
click at [352, 81] on div "Select a status × Other ×" at bounding box center [373, 83] width 93 height 14
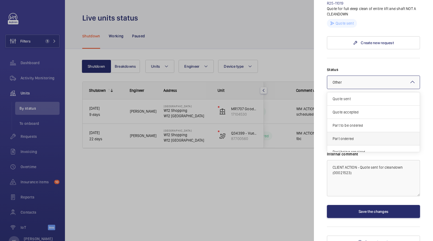
scroll to position [0, 0]
click at [348, 109] on span "Quote sent" at bounding box center [374, 111] width 82 height 5
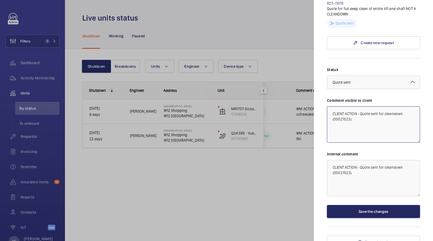
type textarea "CLIENT ACTION - Quote sent for cleandown (00021523)"
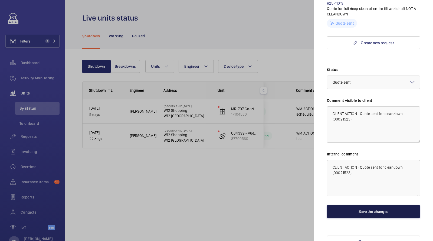
click at [362, 205] on button "Save the changes" at bounding box center [373, 211] width 93 height 13
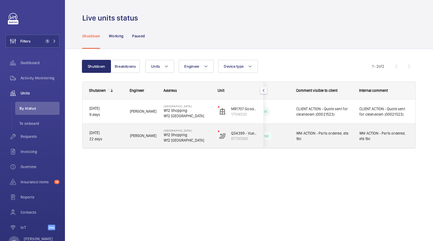
click at [343, 135] on span "WM ACTION - Parts ordered, eta tbc" at bounding box center [324, 135] width 56 height 11
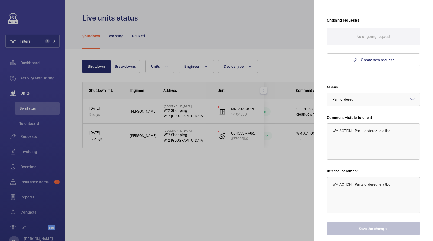
scroll to position [162, 0]
